Goal: Use online tool/utility: Utilize a website feature to perform a specific function

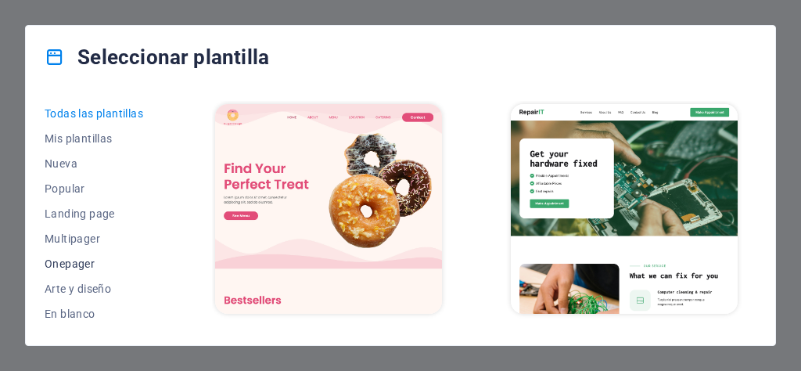
click at [70, 264] on span "Onepager" at bounding box center [96, 263] width 102 height 13
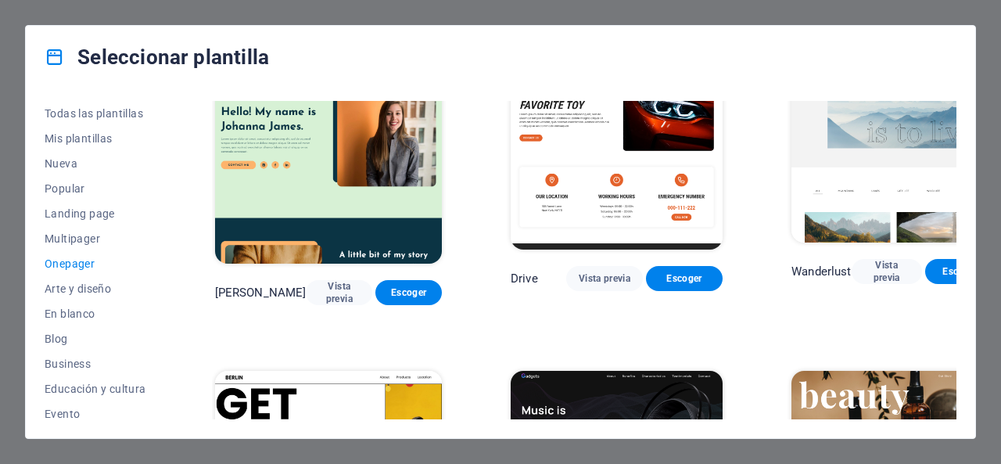
scroll to position [1407, 0]
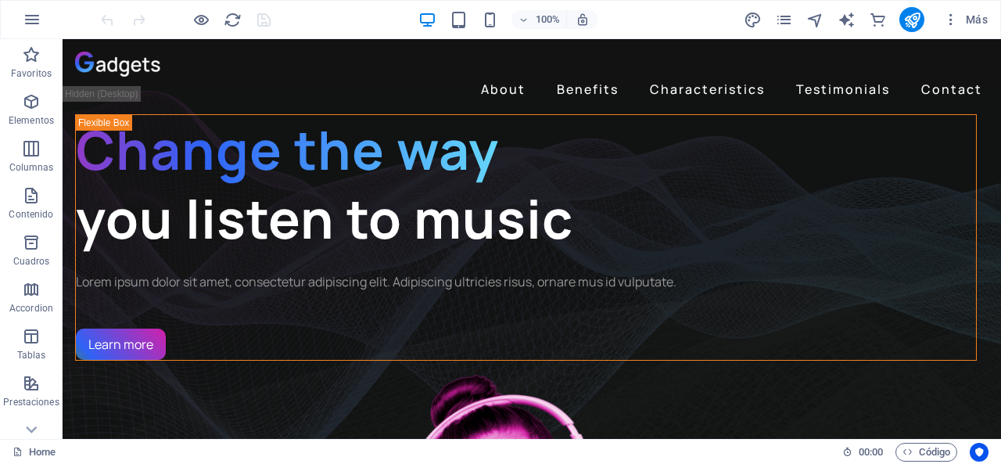
drag, startPoint x: 993, startPoint y: 70, endPoint x: 965, endPoint y: 52, distance: 33.8
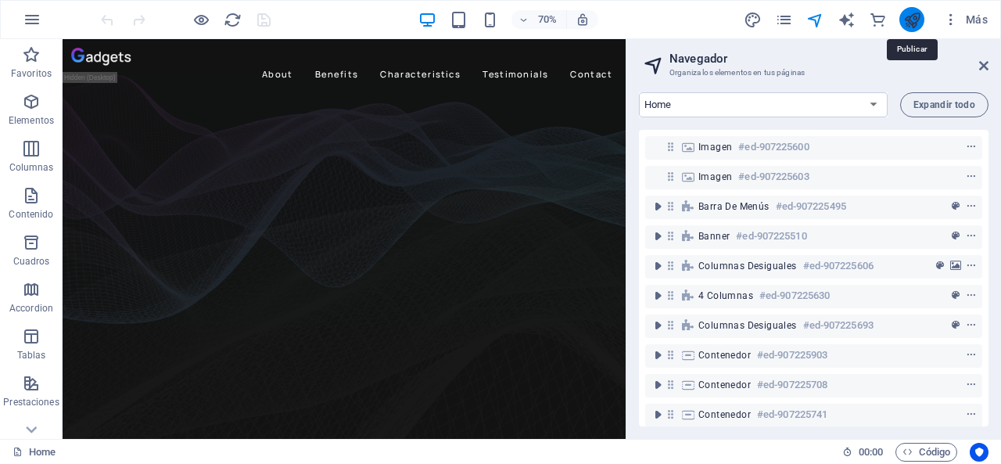
click at [912, 17] on icon "publish" at bounding box center [912, 20] width 18 height 18
